Goal: Check status: Check status

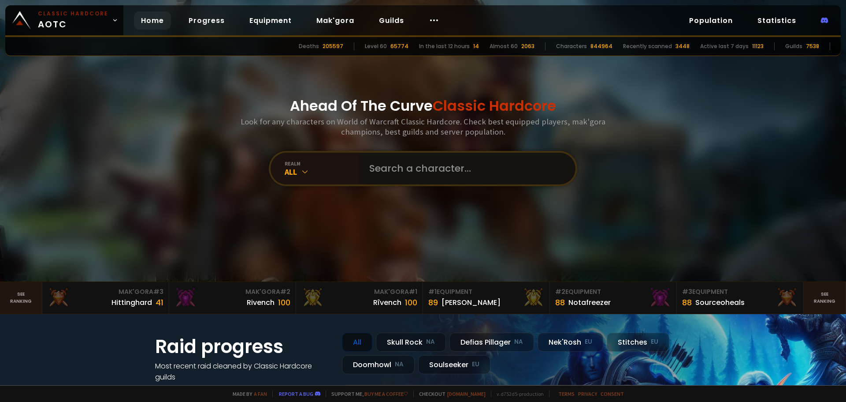
click at [412, 166] on input "text" at bounding box center [464, 169] width 201 height 32
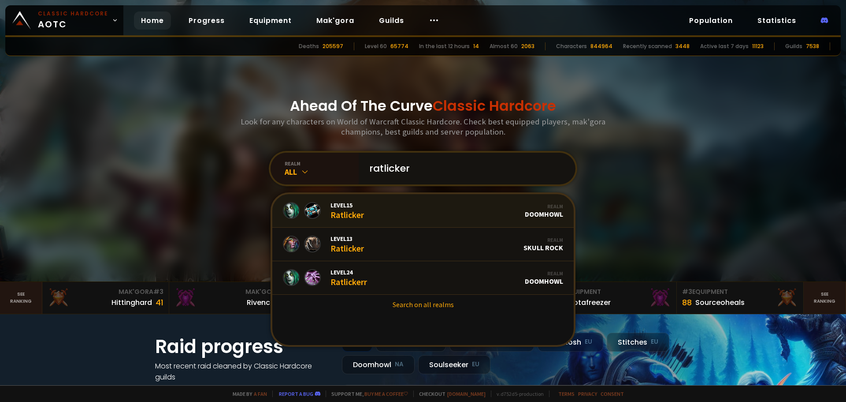
type input "ratlicker"
click at [406, 208] on link "Level 15 Ratlicker Realm Doomhowl" at bounding box center [423, 211] width 302 height 34
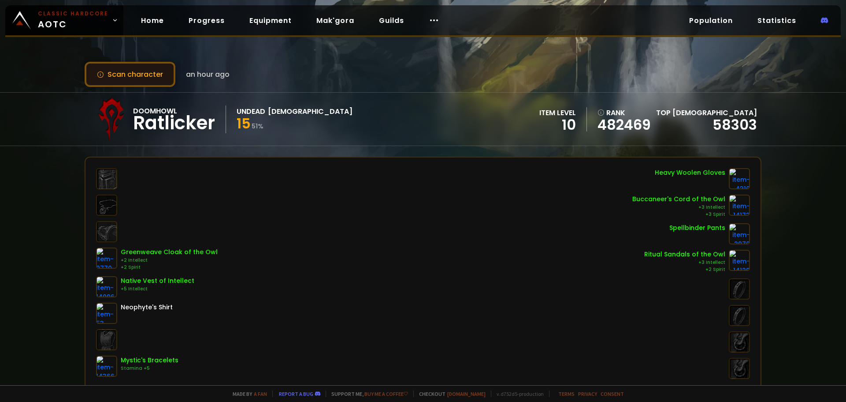
click at [142, 70] on button "Scan character" at bounding box center [130, 74] width 91 height 25
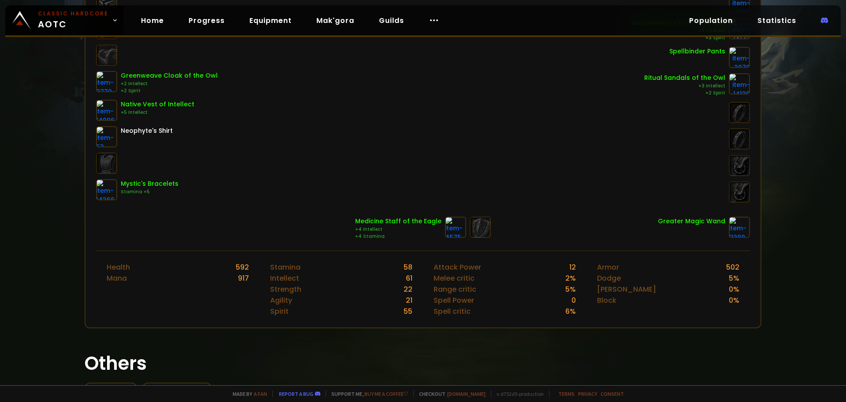
scroll to position [88, 0]
